Goal: Information Seeking & Learning: Learn about a topic

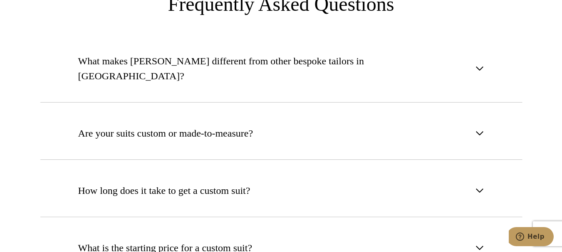
scroll to position [3001, 0]
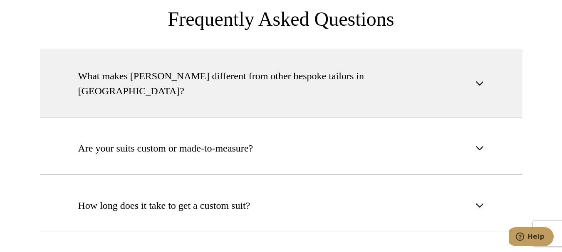
click at [330, 65] on button "What makes Alan David different from other bespoke tailors in NYC?" at bounding box center [281, 83] width 482 height 68
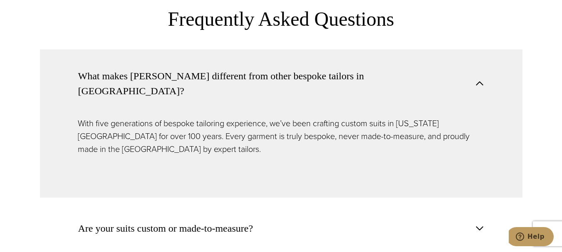
click at [330, 65] on button "What makes Alan David different from other bespoke tailors in NYC?" at bounding box center [281, 83] width 482 height 68
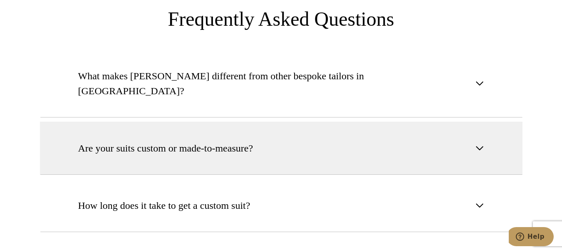
click at [321, 122] on button "Are your suits custom or made-to-measure?" at bounding box center [281, 148] width 482 height 53
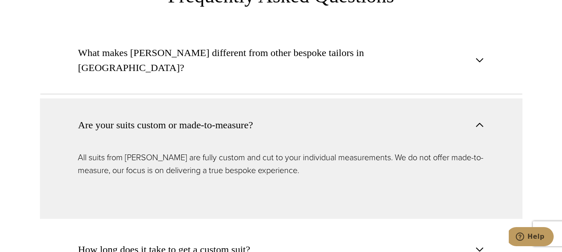
scroll to position [3042, 0]
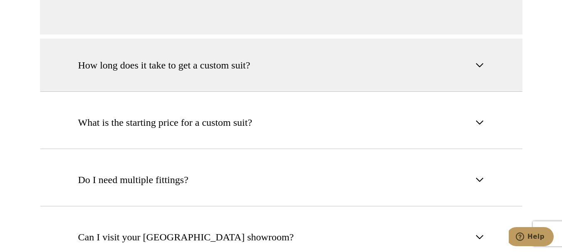
click at [304, 47] on button "How long does it take to get a custom suit?" at bounding box center [281, 65] width 482 height 53
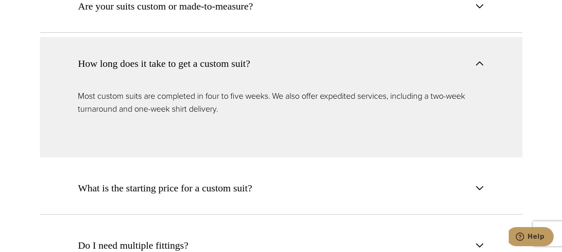
scroll to position [3141, 0]
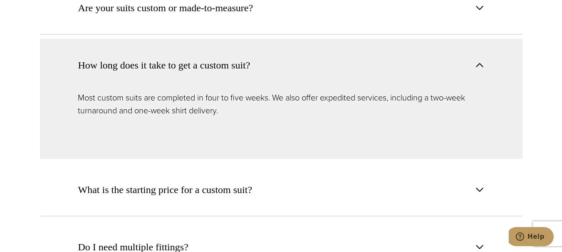
click at [311, 39] on button "How long does it take to get a custom suit?" at bounding box center [281, 65] width 482 height 53
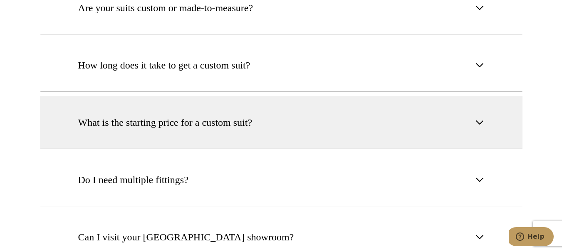
click at [261, 96] on button "What is the starting price for a custom suit?" at bounding box center [281, 122] width 482 height 53
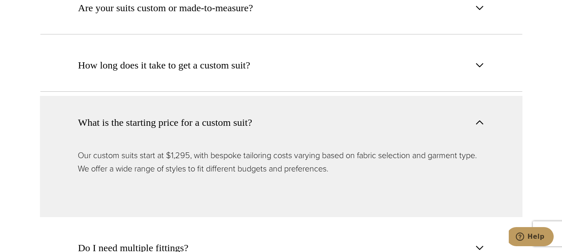
click at [262, 96] on button "What is the starting price for a custom suit?" at bounding box center [281, 122] width 482 height 53
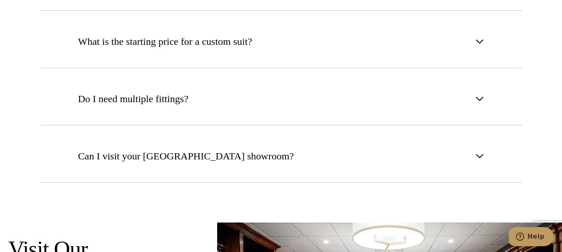
scroll to position [3224, 0]
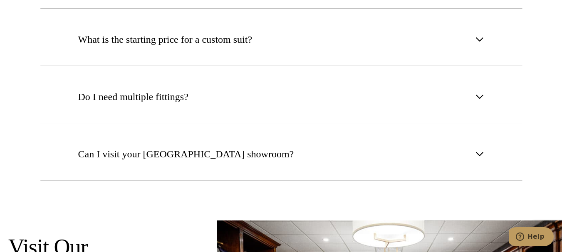
click at [20, 110] on section "What makes Alan David different from other bespoke tailors in NYC? With five ge…" at bounding box center [281, 14] width 562 height 376
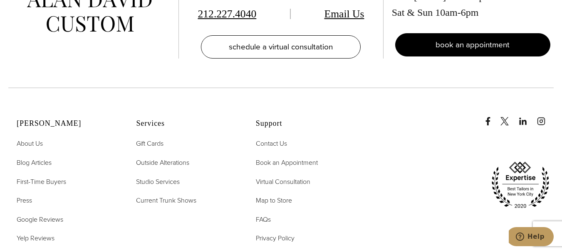
scroll to position [4015, 0]
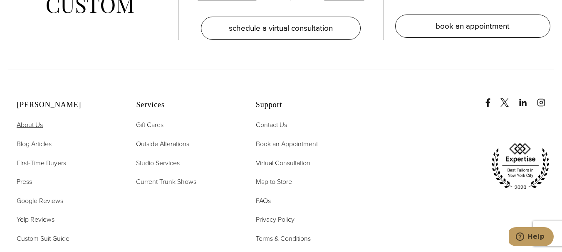
click at [28, 120] on span "About Us" at bounding box center [30, 125] width 26 height 10
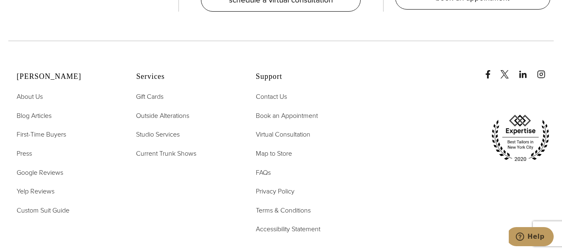
scroll to position [3410, 0]
click at [160, 148] on span "Current Trunk Shows" at bounding box center [166, 153] width 60 height 10
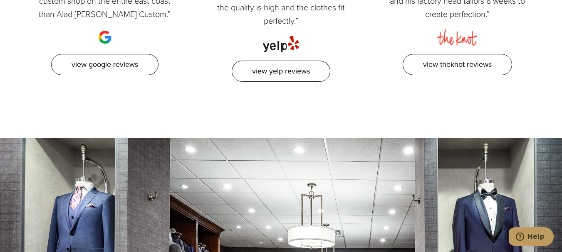
scroll to position [2454, 0]
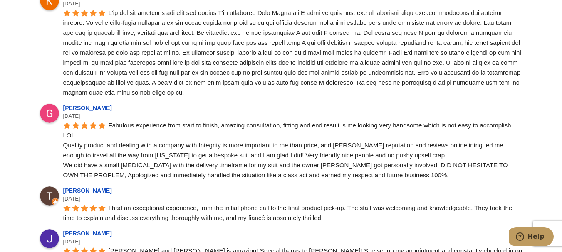
scroll to position [1497, 0]
